Goal: Transaction & Acquisition: Purchase product/service

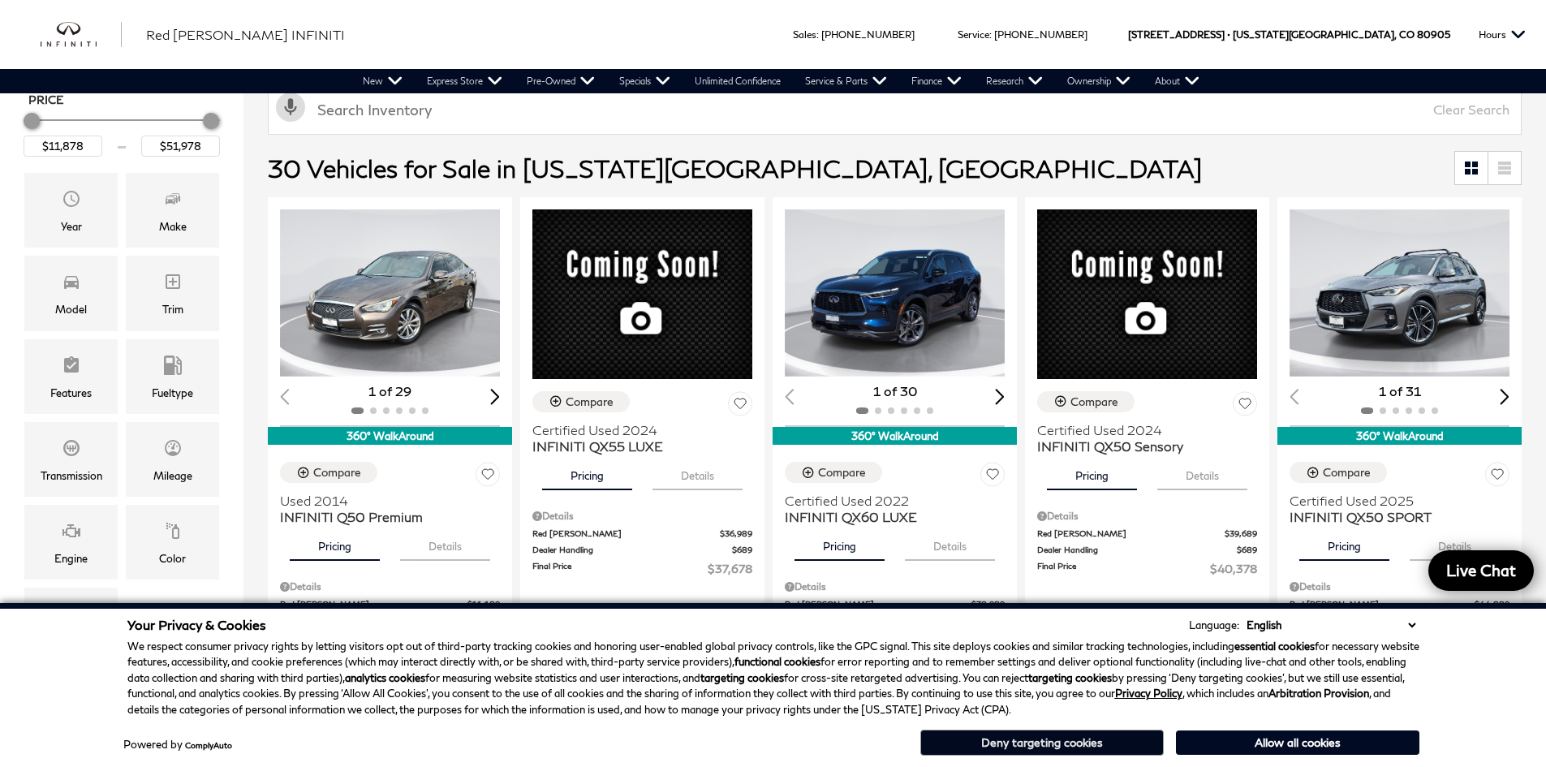
scroll to position [486, 0]
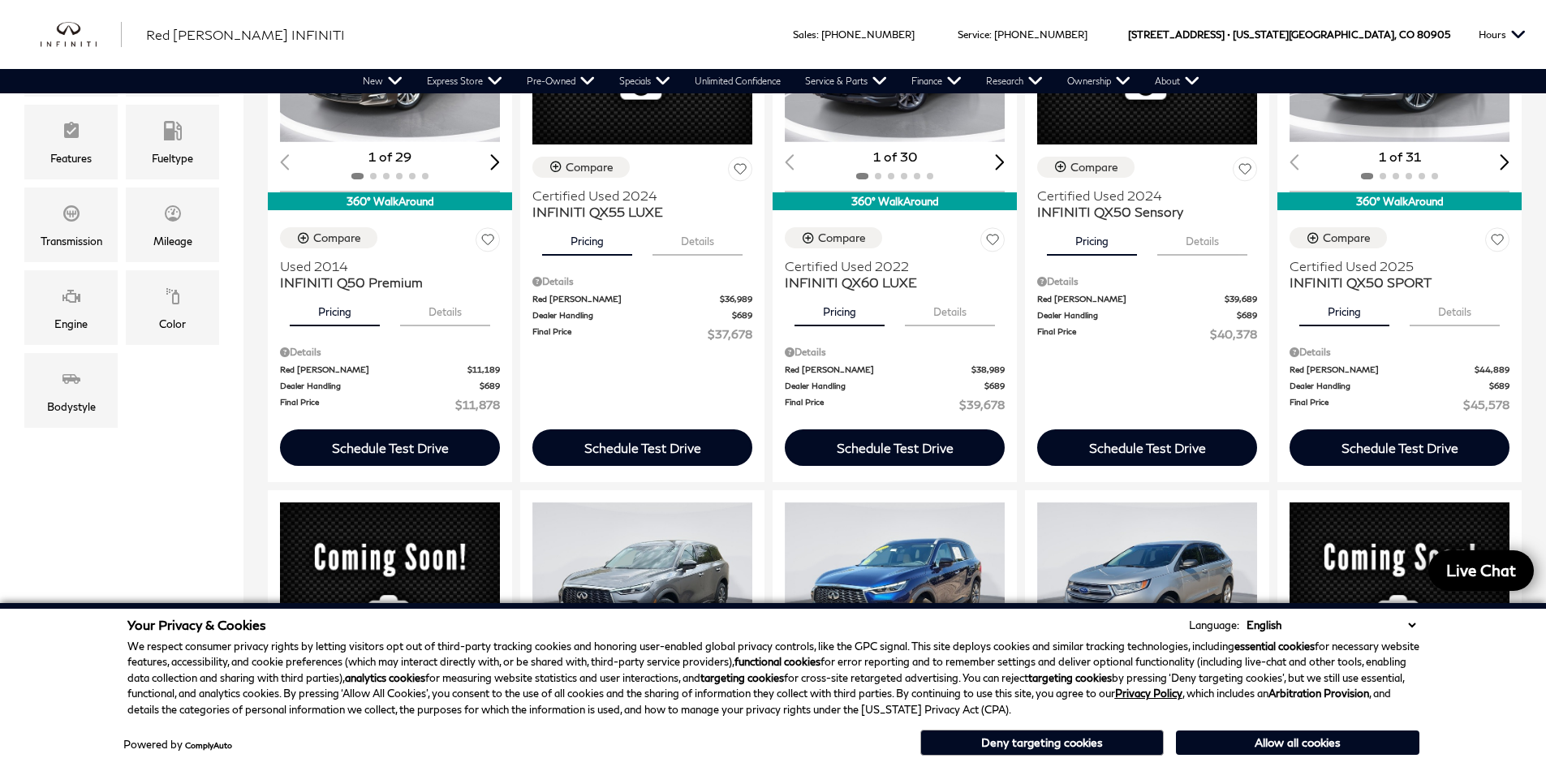
click at [1104, 736] on button "Deny targeting cookies" at bounding box center [1041, 743] width 243 height 26
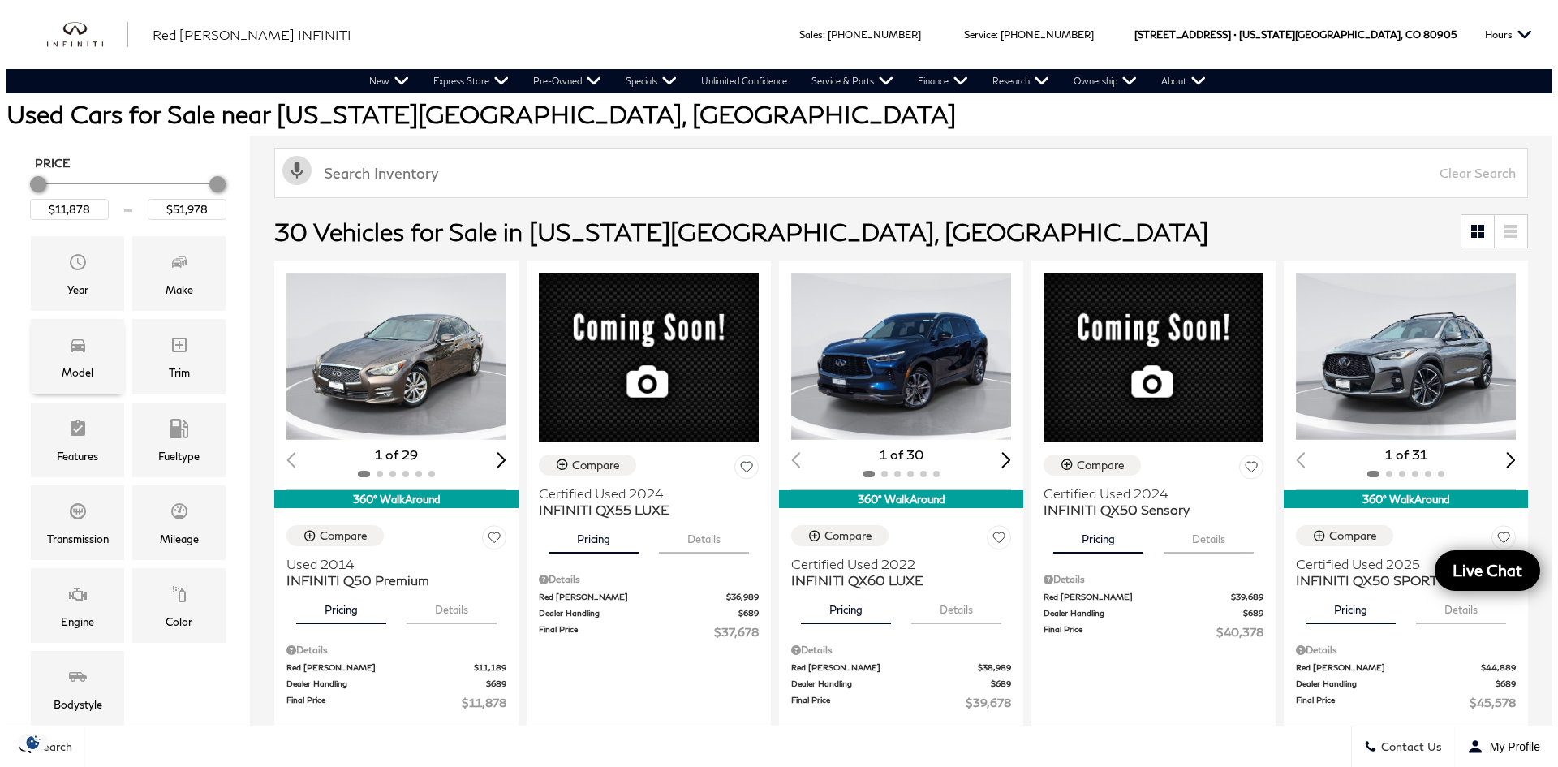
scroll to position [162, 0]
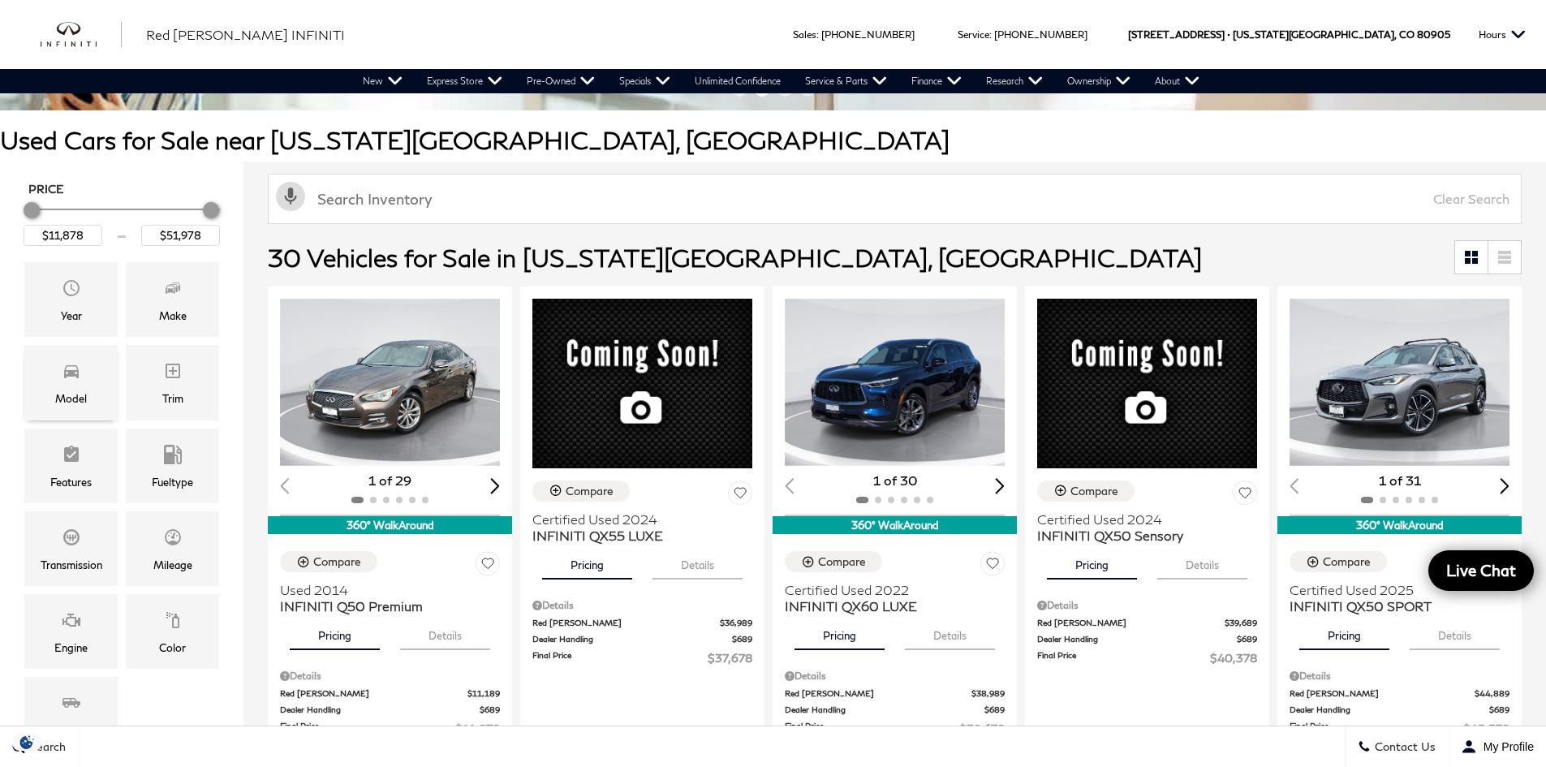
click at [76, 381] on span "Model" at bounding box center [71, 373] width 19 height 32
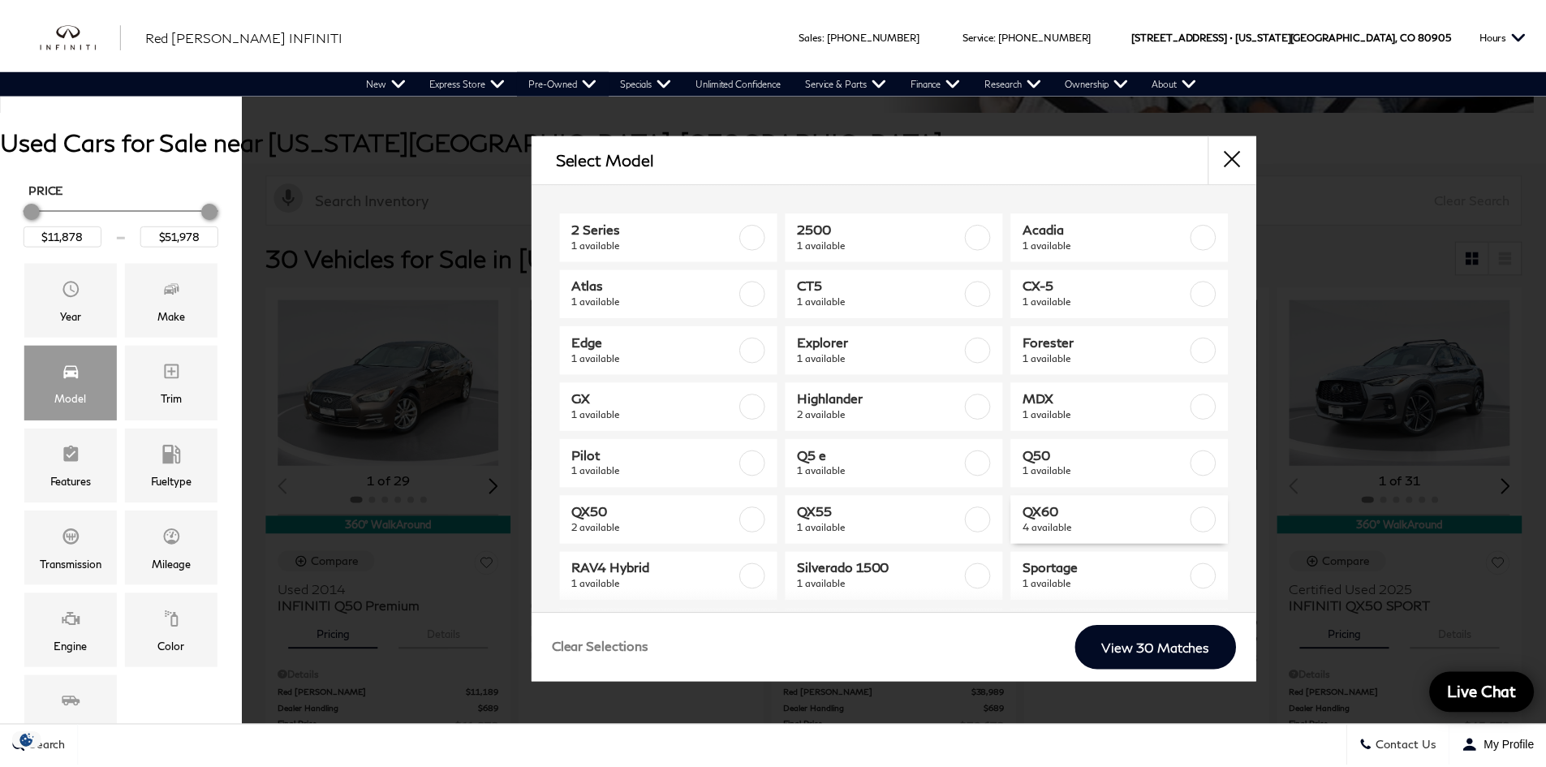
scroll to position [73, 0]
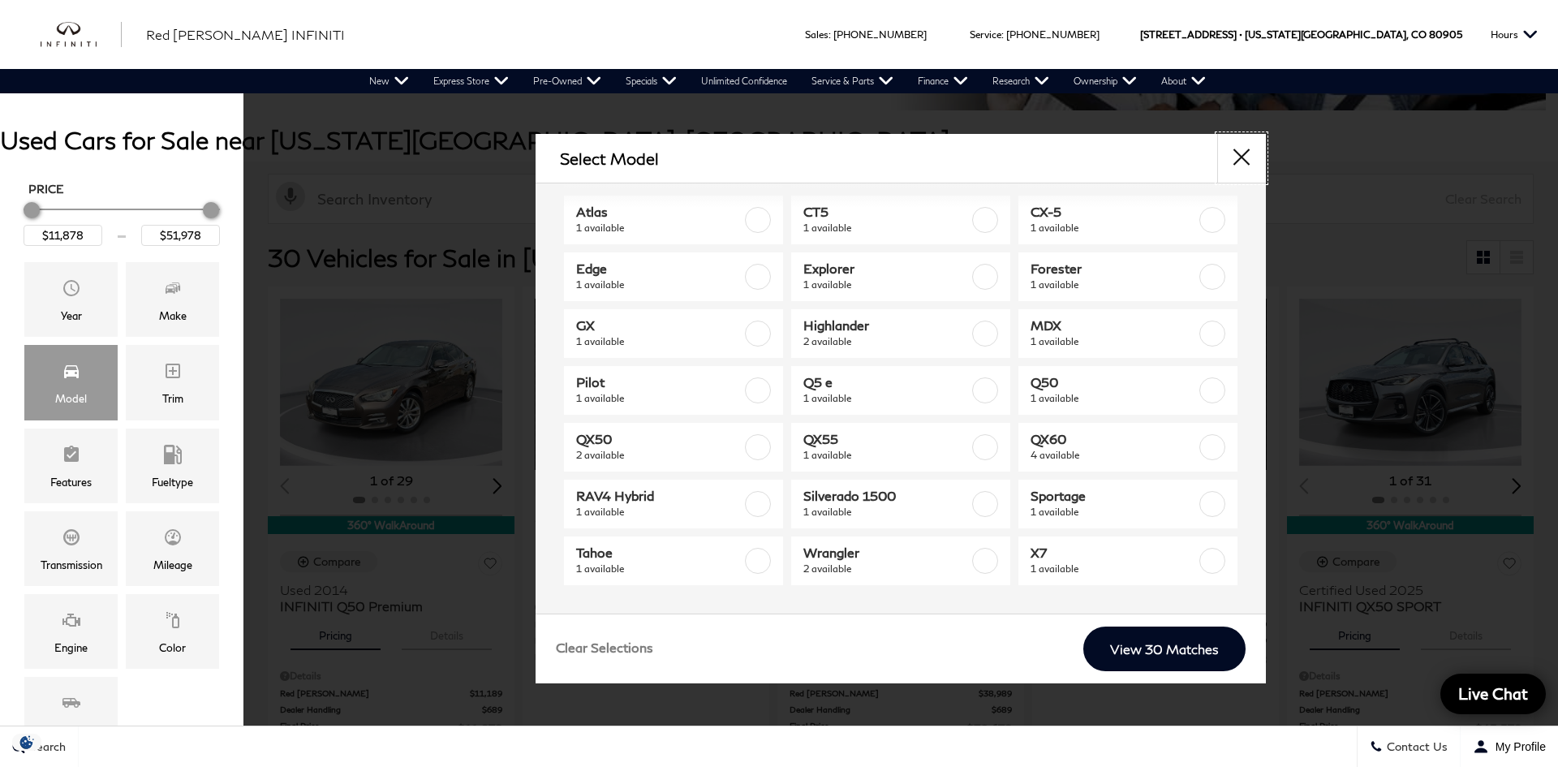
click at [1245, 166] on button "close" at bounding box center [1241, 158] width 49 height 49
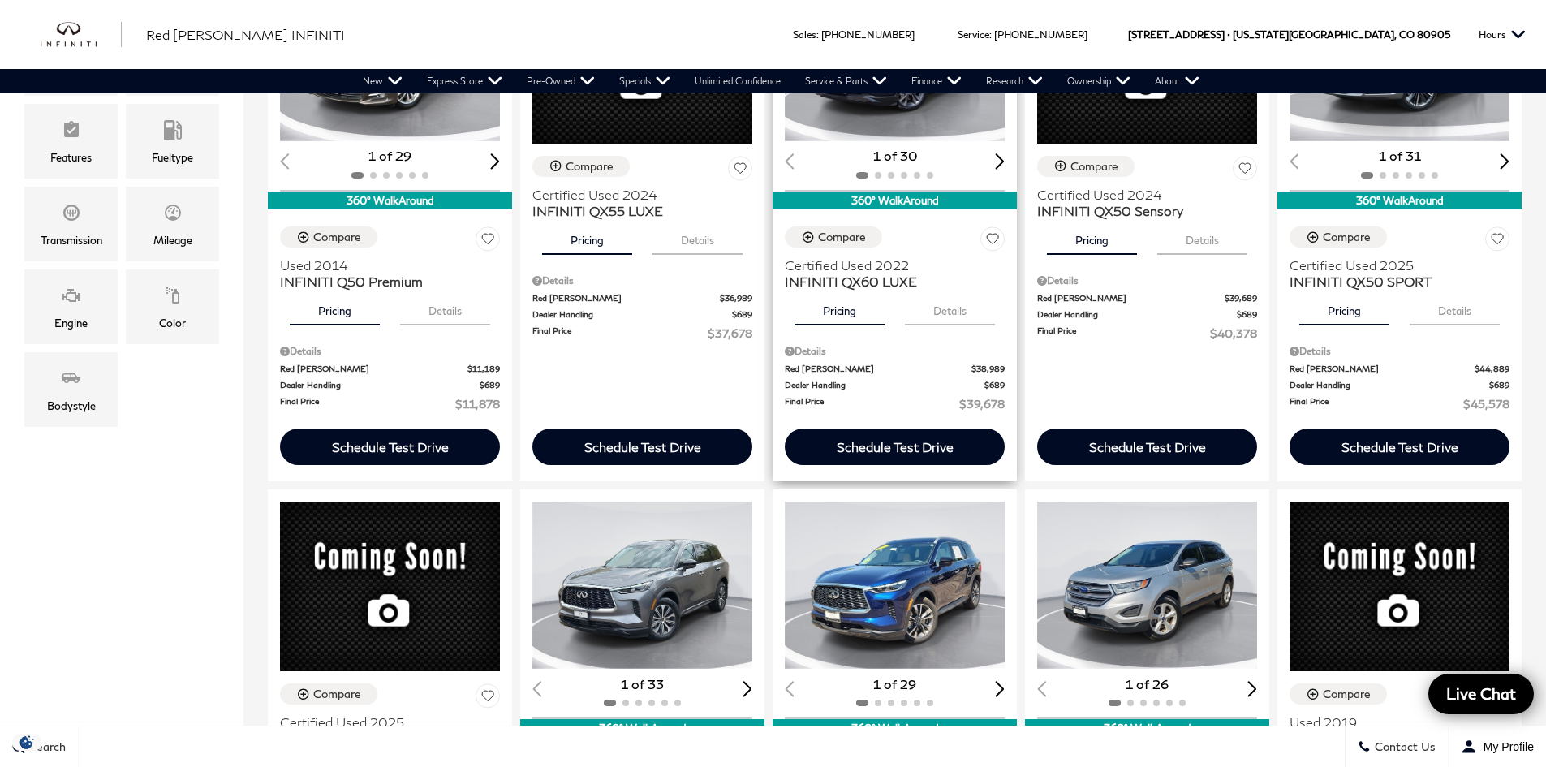
scroll to position [325, 0]
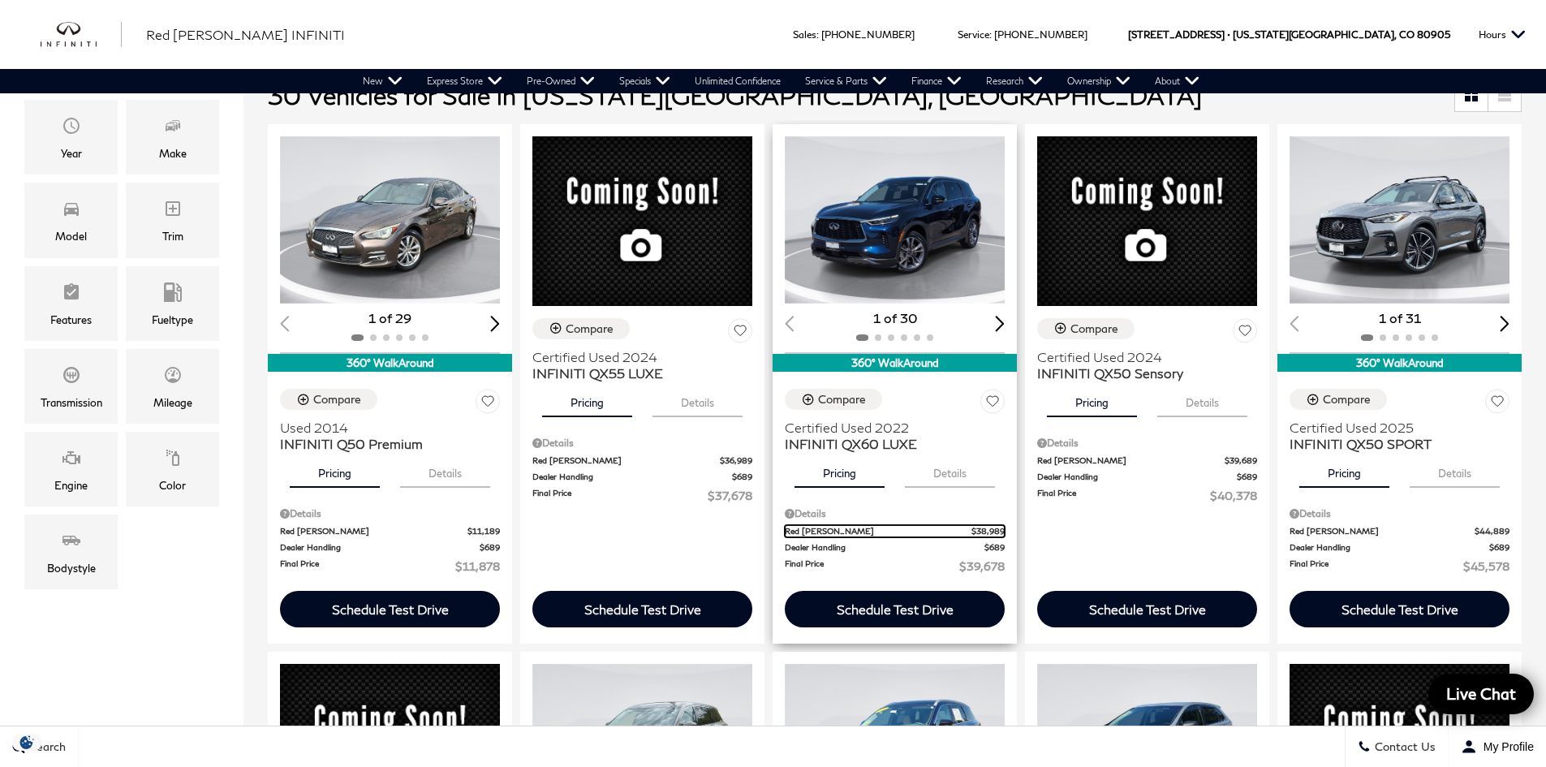
click at [950, 533] on span "Red [PERSON_NAME]" at bounding box center [878, 531] width 187 height 12
